Goal: Task Accomplishment & Management: Use online tool/utility

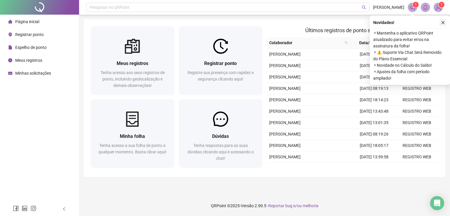
click at [444, 21] on icon "close" at bounding box center [443, 23] width 4 height 4
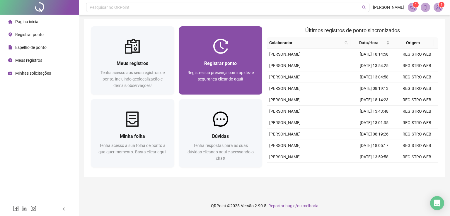
click at [242, 66] on div "Registrar ponto" at bounding box center [220, 63] width 69 height 7
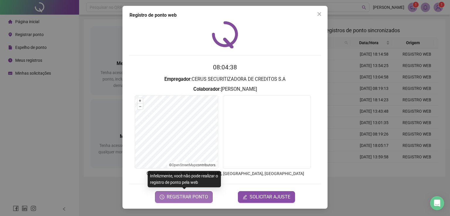
click at [183, 196] on span "REGISTRAR PONTO" at bounding box center [187, 197] width 41 height 7
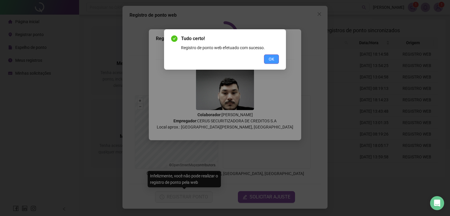
click at [268, 62] on button "OK" at bounding box center [271, 59] width 15 height 9
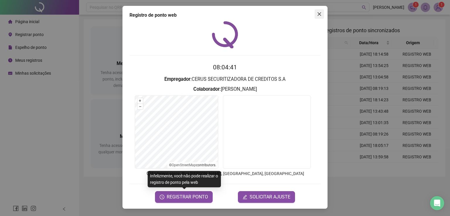
click at [317, 16] on button "Close" at bounding box center [319, 13] width 9 height 9
